Goal: Information Seeking & Learning: Understand site structure

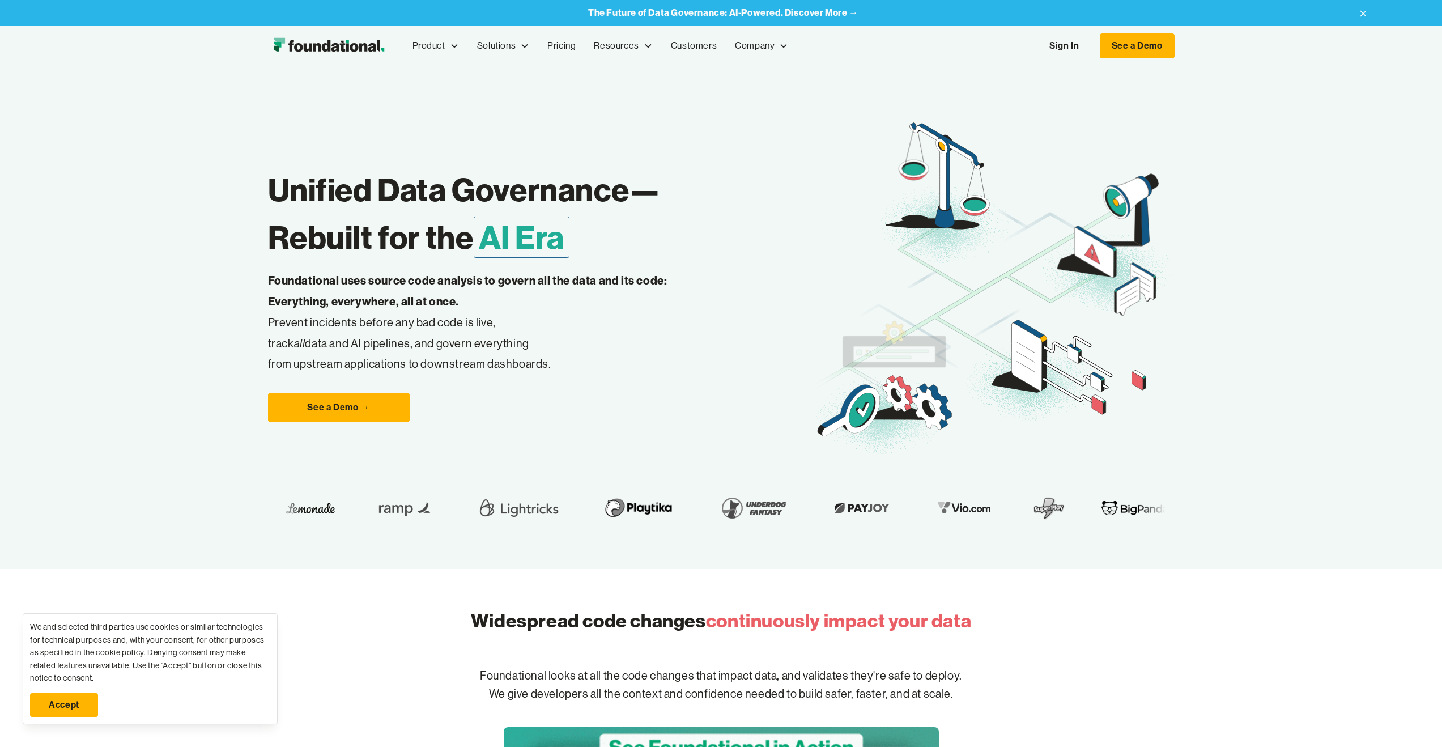
click at [1067, 41] on link "Sign In" at bounding box center [1064, 46] width 52 height 24
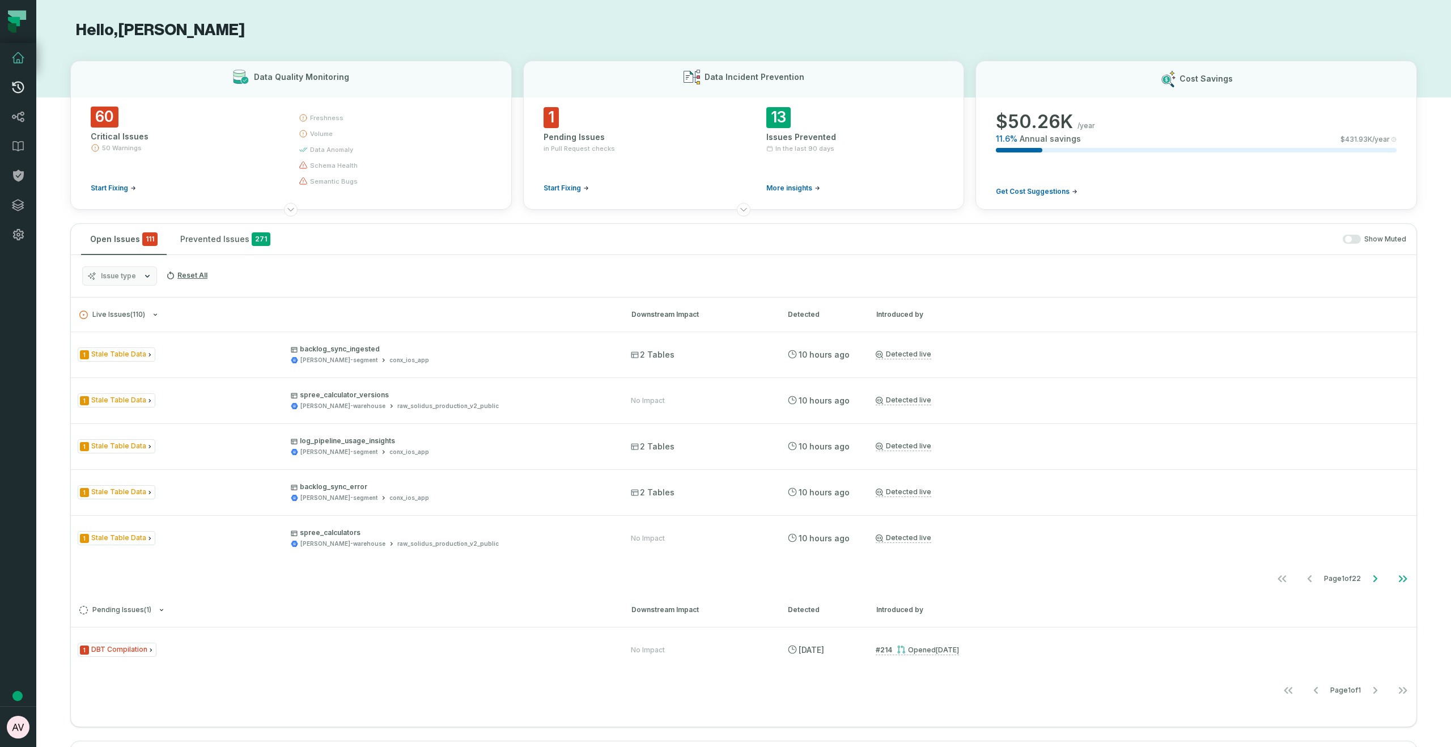
click at [18, 93] on icon at bounding box center [18, 87] width 14 height 14
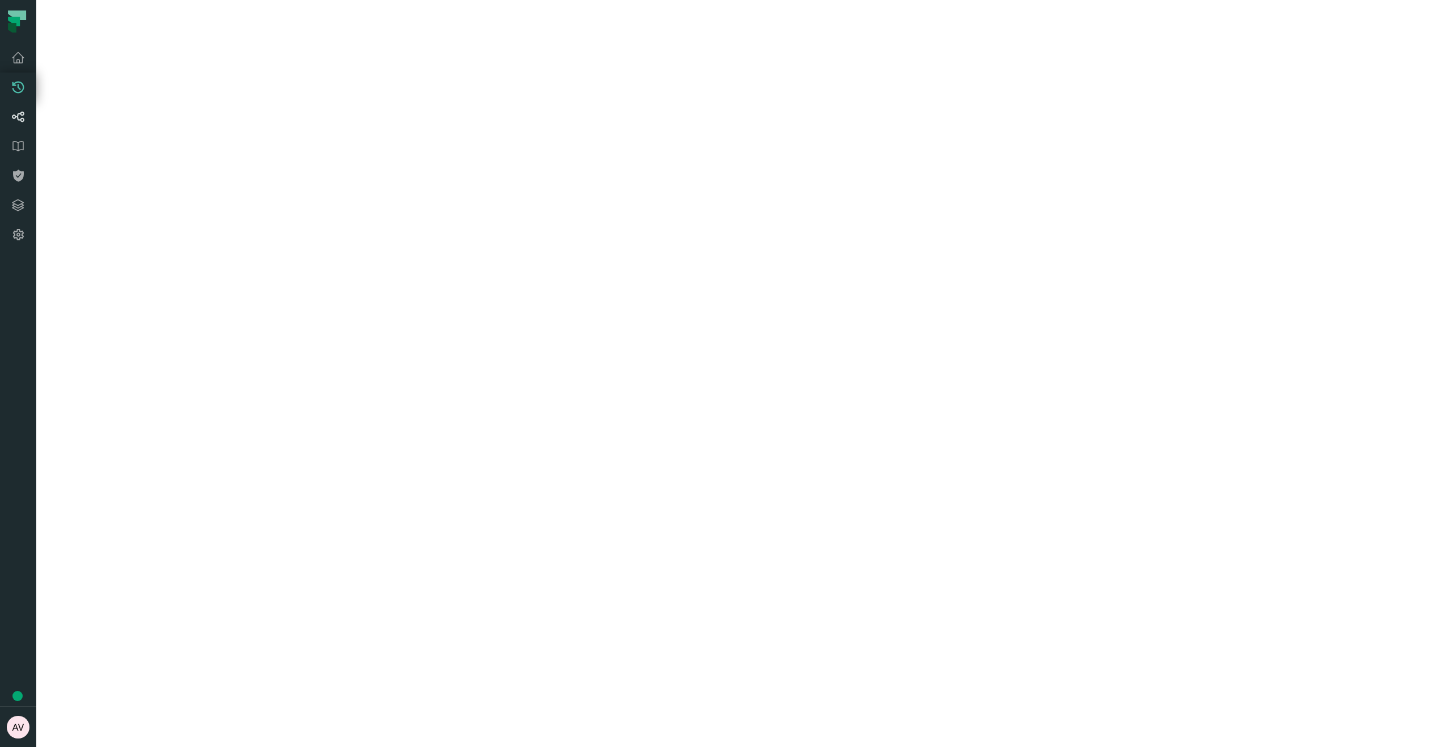
click at [16, 114] on icon at bounding box center [18, 117] width 14 height 14
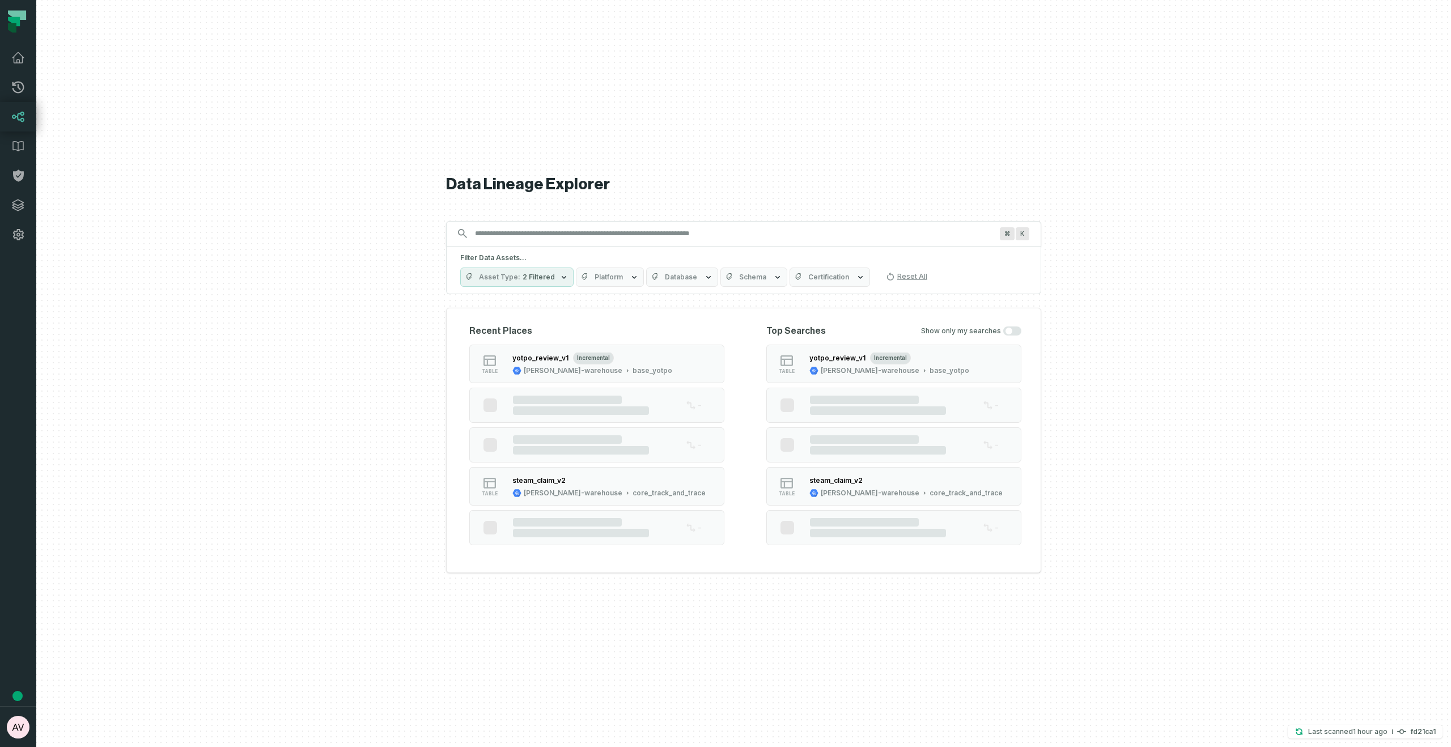
click at [533, 234] on input "Discovery Provider cmdk menu" at bounding box center [733, 233] width 530 height 18
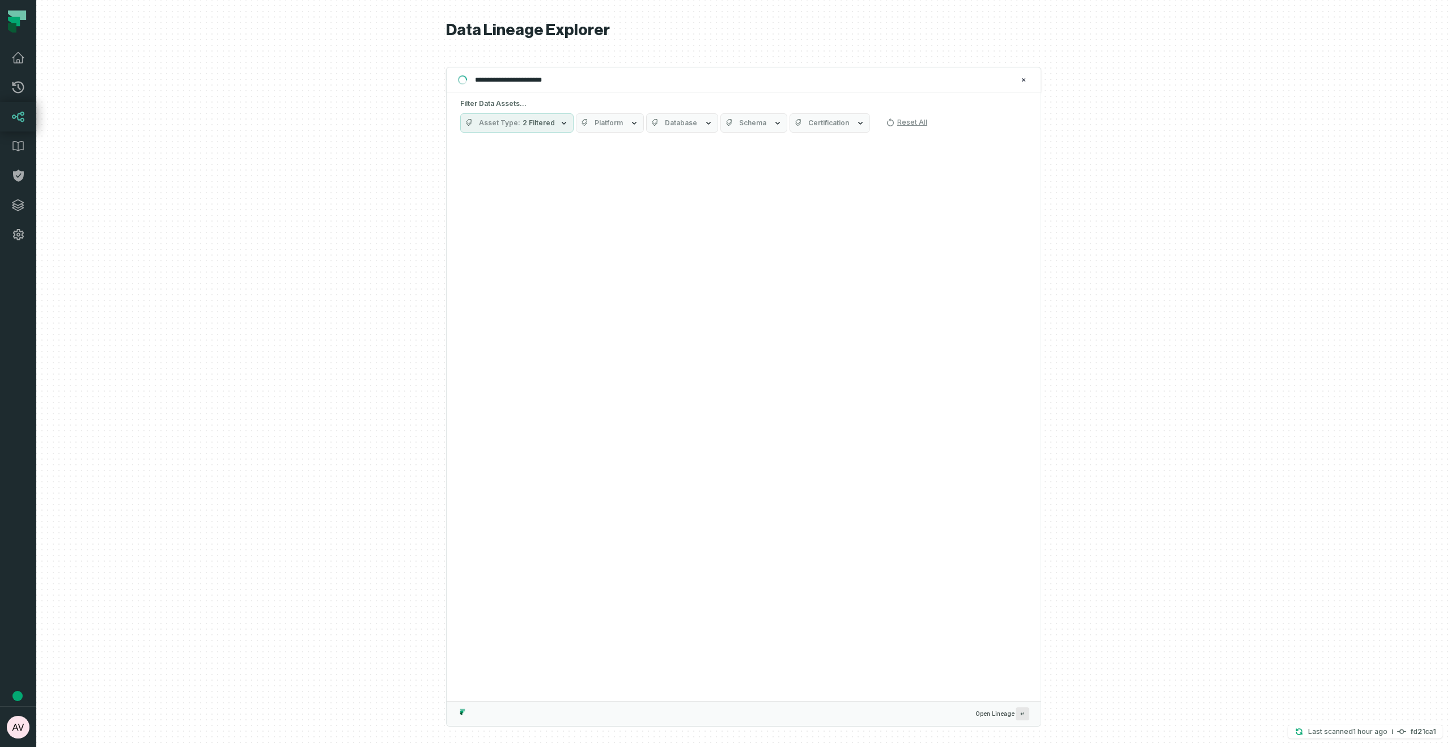
type input "**********"
click at [562, 122] on icon "button" at bounding box center [563, 122] width 9 height 9
click at [418, 173] on div at bounding box center [743, 373] width 1414 height 747
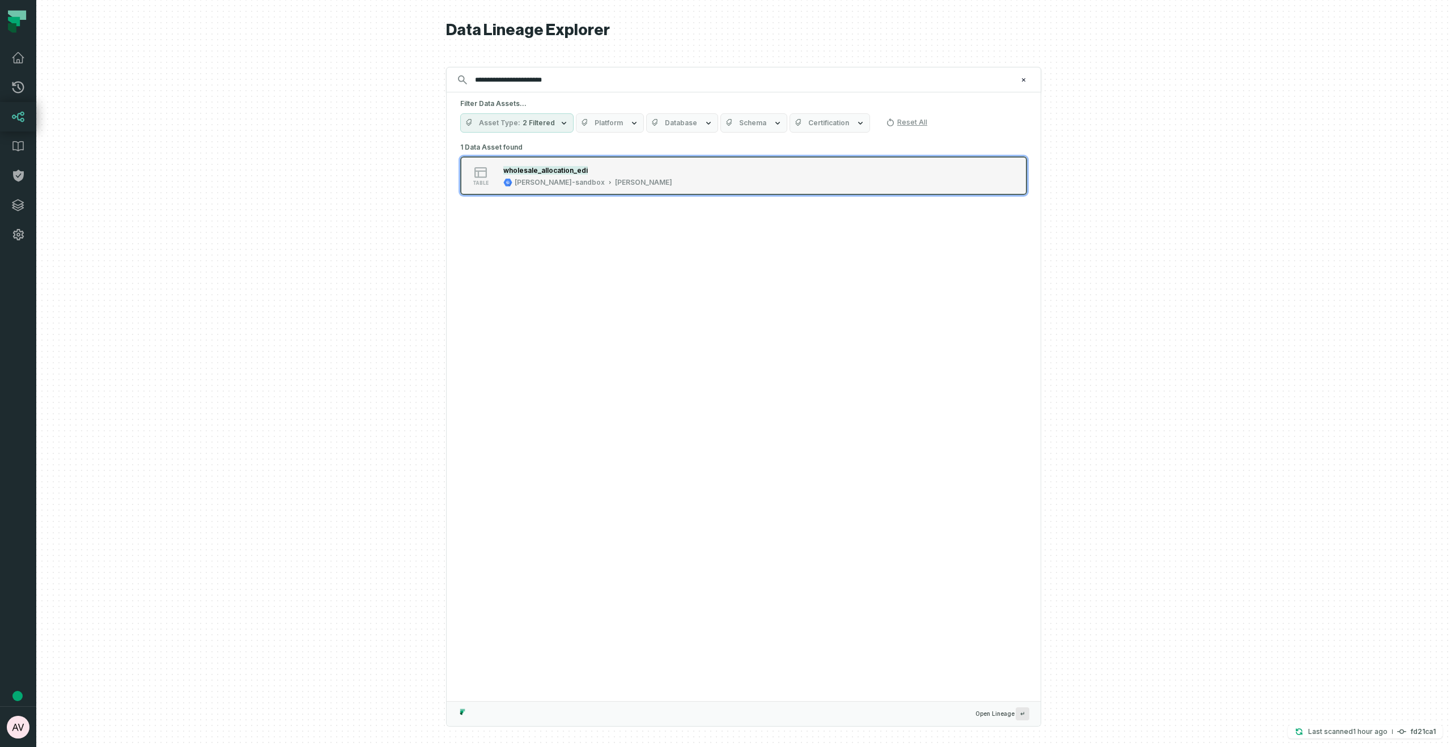
click at [560, 164] on div "wholesale_allocation_edi" at bounding box center [587, 169] width 169 height 11
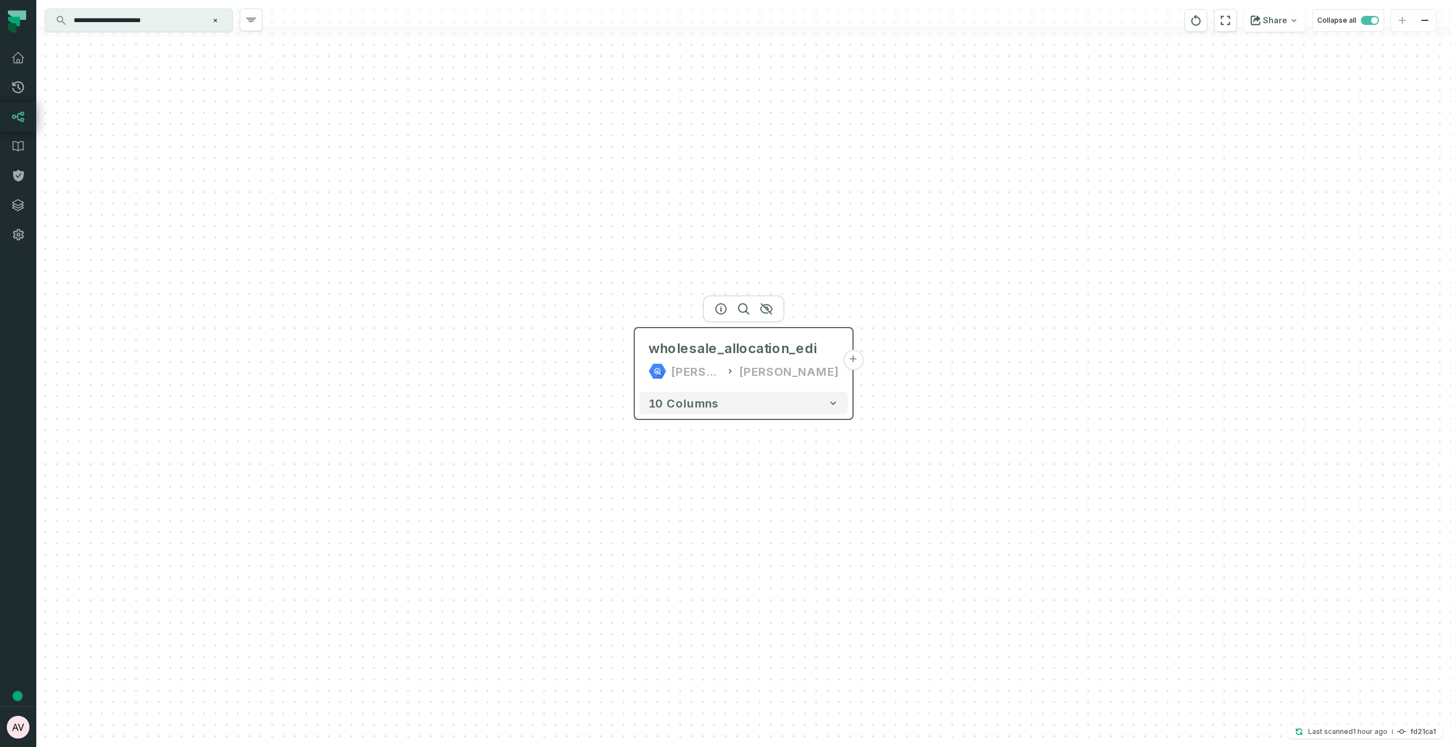
click at [852, 361] on button "+" at bounding box center [853, 360] width 20 height 20
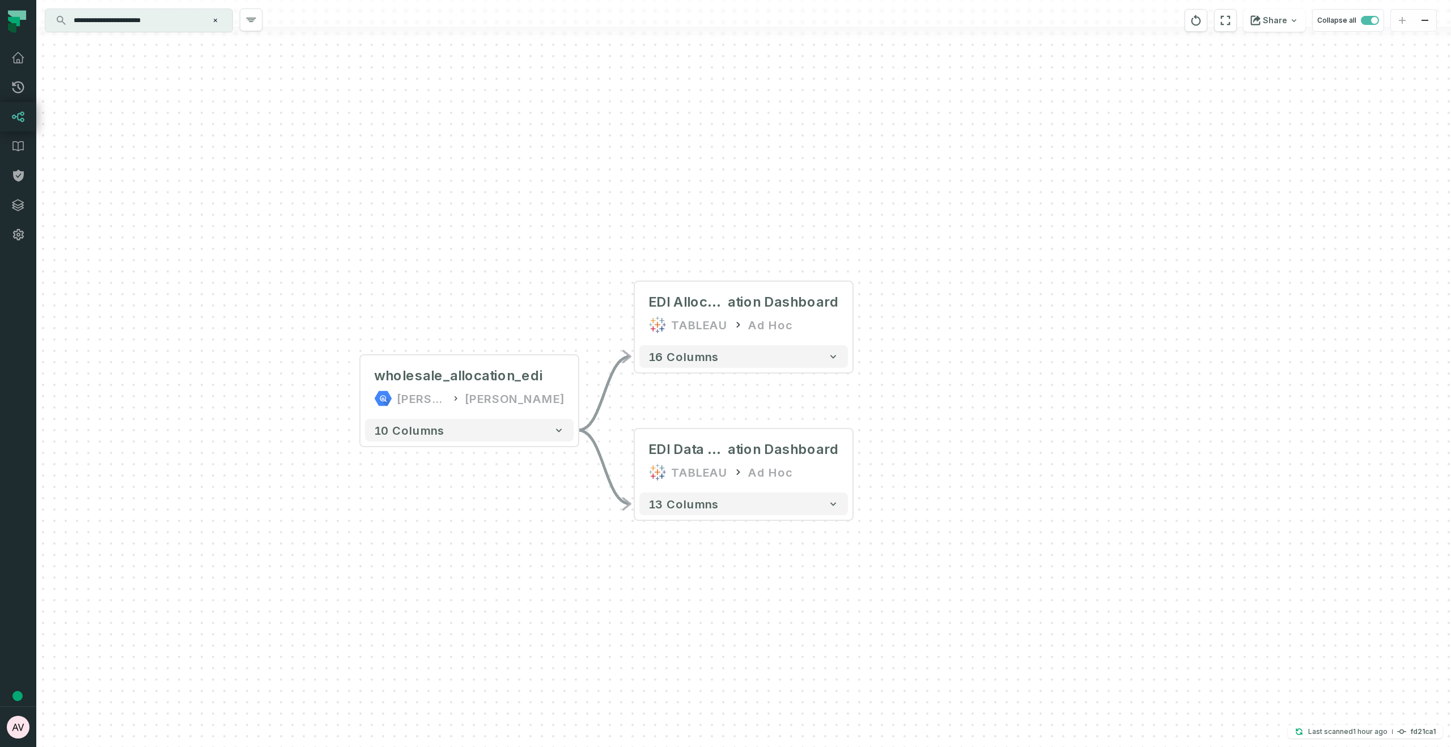
click at [354, 393] on div "+ EDI Allocation Dashboard @ Distributor Alloc ation Dashboard TABLEAU Ad Hoc 1…" at bounding box center [743, 373] width 1414 height 747
drag, startPoint x: 310, startPoint y: 398, endPoint x: 336, endPoint y: 401, distance: 26.2
click at [336, 401] on div "+ EDI Allocation Dashboard @ Distributor Alloc ation Dashboard TABLEAU Ad Hoc 1…" at bounding box center [743, 373] width 1414 height 747
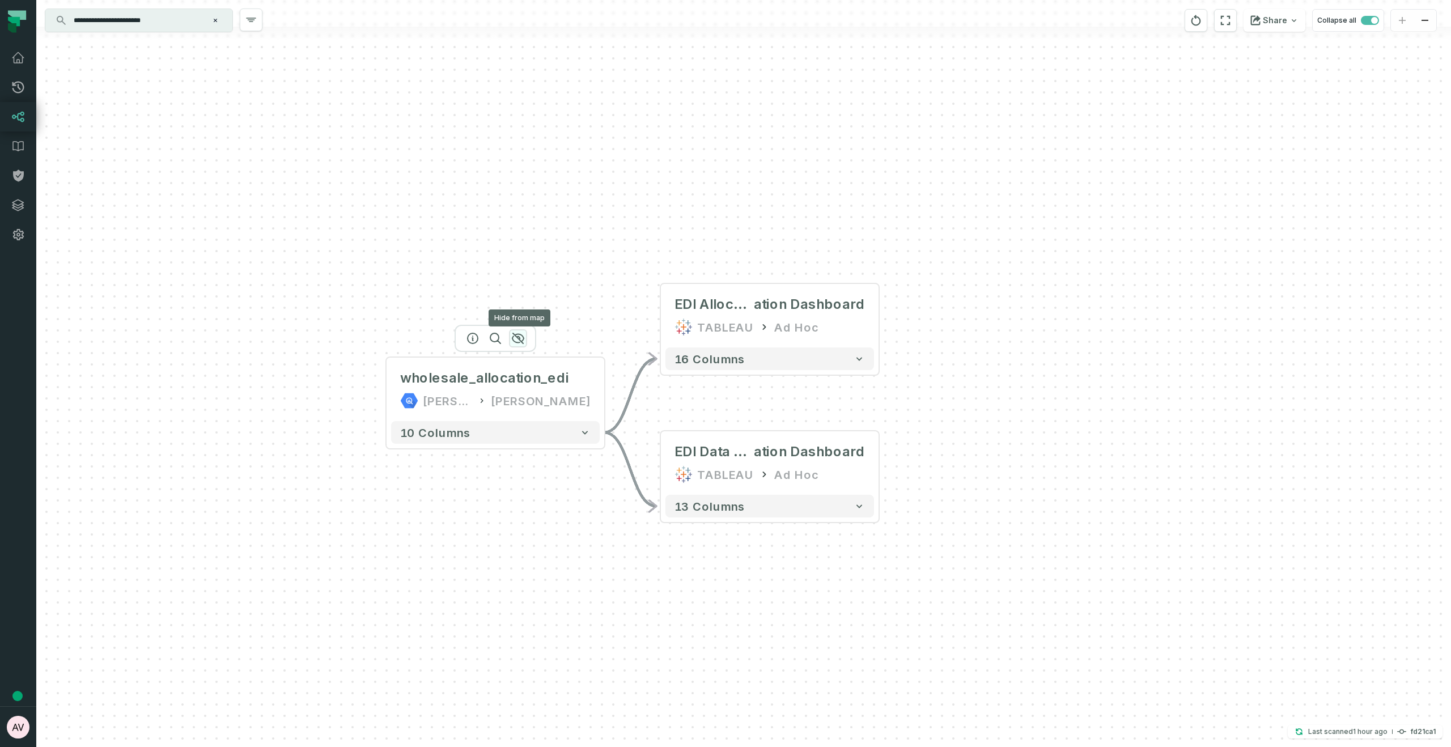
click at [521, 339] on icon "button" at bounding box center [518, 339] width 14 height 14
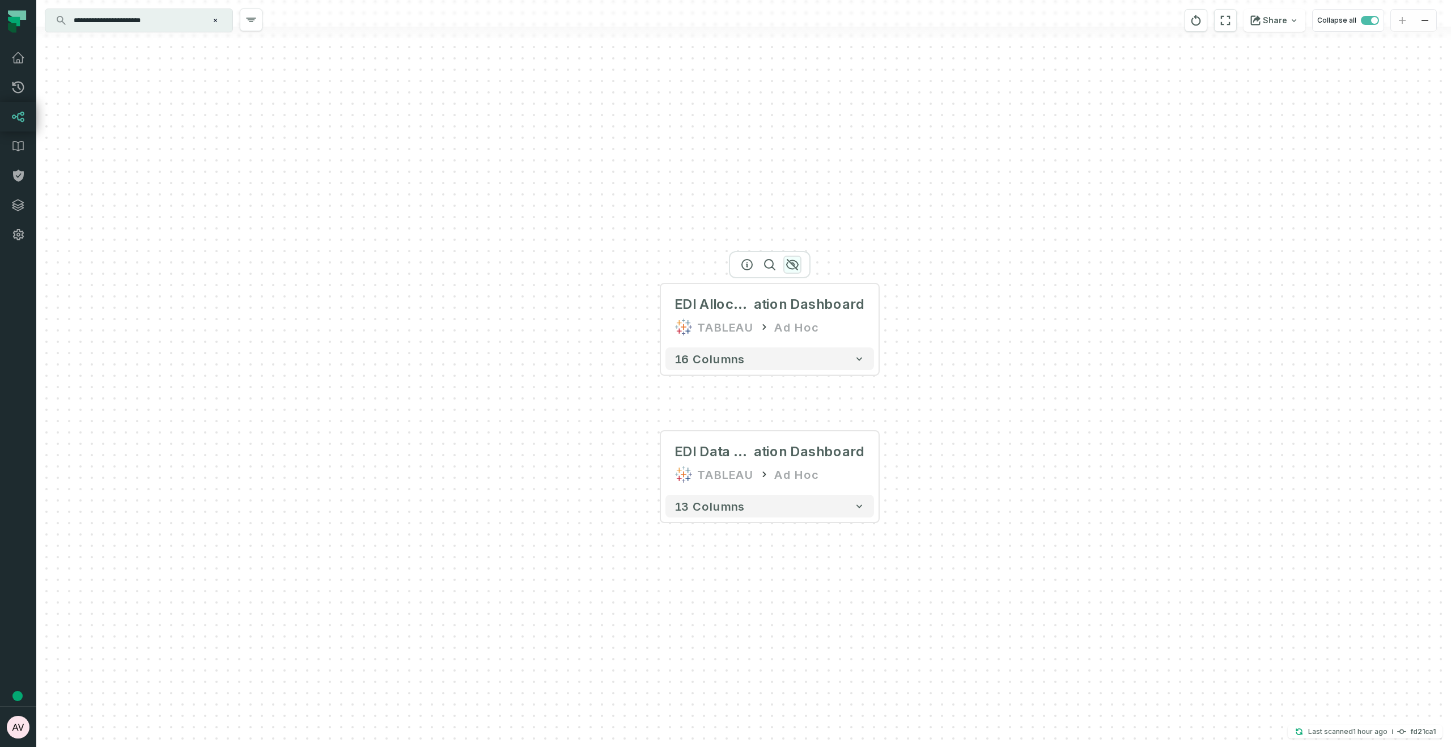
click at [788, 264] on icon "button" at bounding box center [792, 265] width 14 height 14
click at [790, 415] on icon "button" at bounding box center [792, 413] width 14 height 14
click at [792, 413] on icon "button" at bounding box center [792, 412] width 11 height 10
